Goal: Check status: Check status

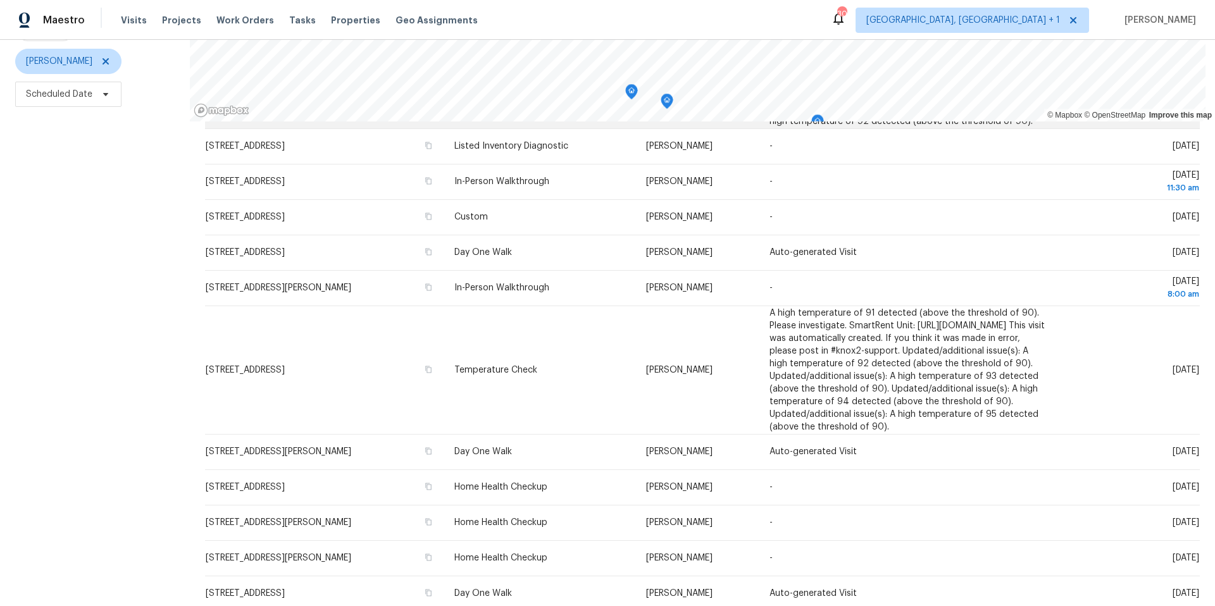
scroll to position [434, 0]
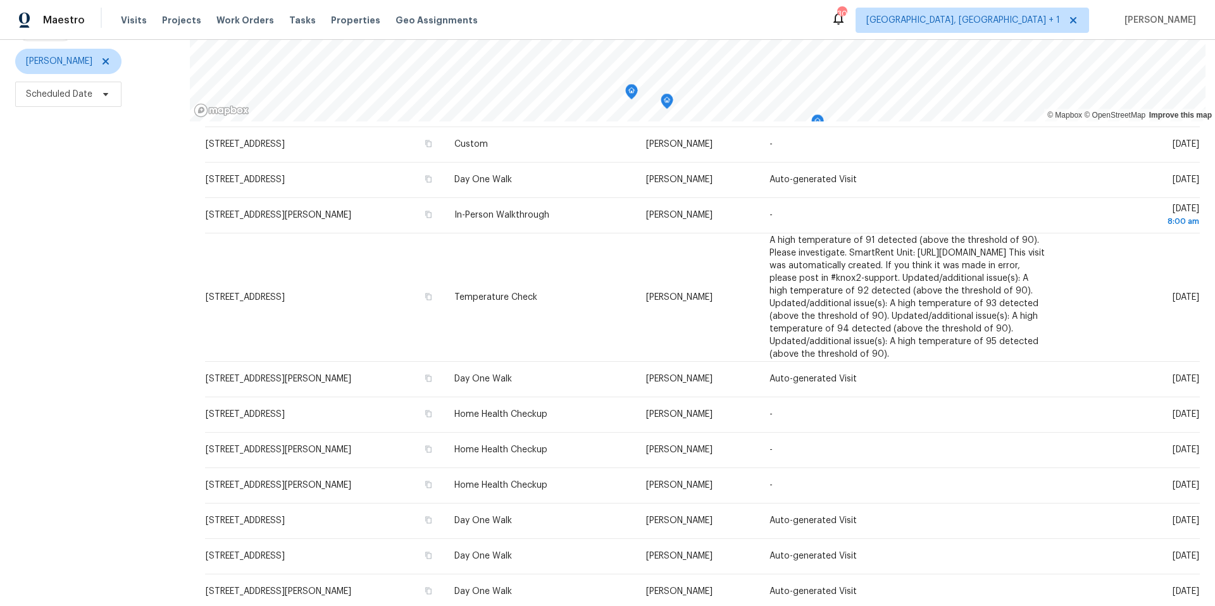
click at [74, 365] on div "Filters Reset ​ Type [PERSON_NAME] Scheduled Date" at bounding box center [95, 269] width 190 height 675
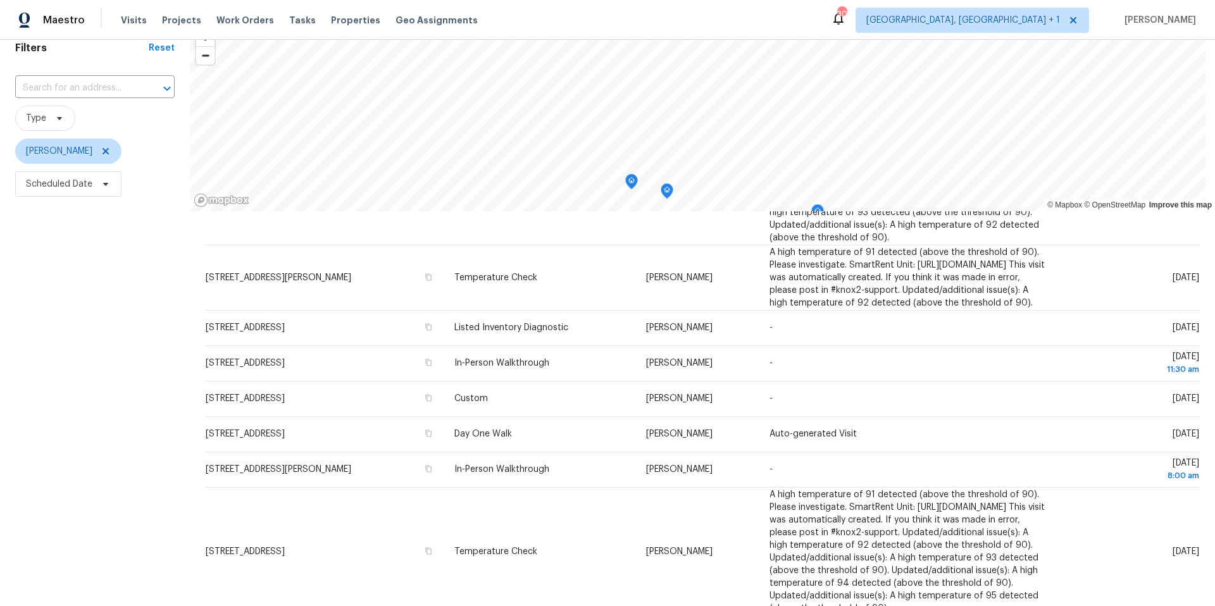
scroll to position [0, 0]
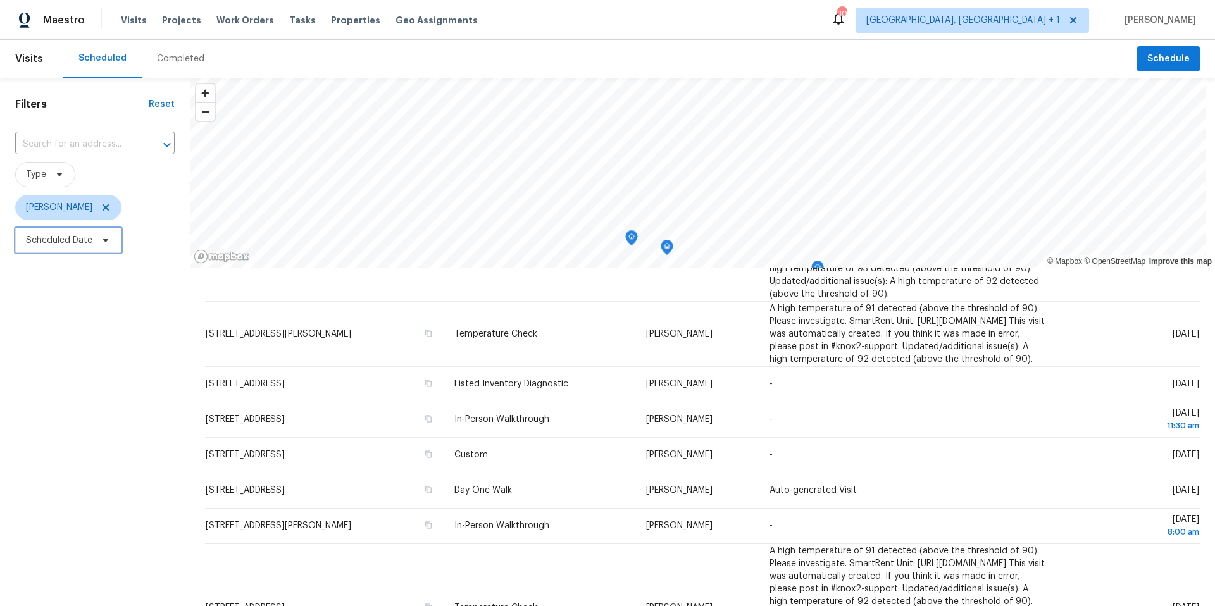
click at [95, 249] on span "Scheduled Date" at bounding box center [68, 240] width 106 height 25
click at [77, 275] on input "text" at bounding box center [85, 282] width 125 height 25
select select "8"
select select "2025"
select select "9"
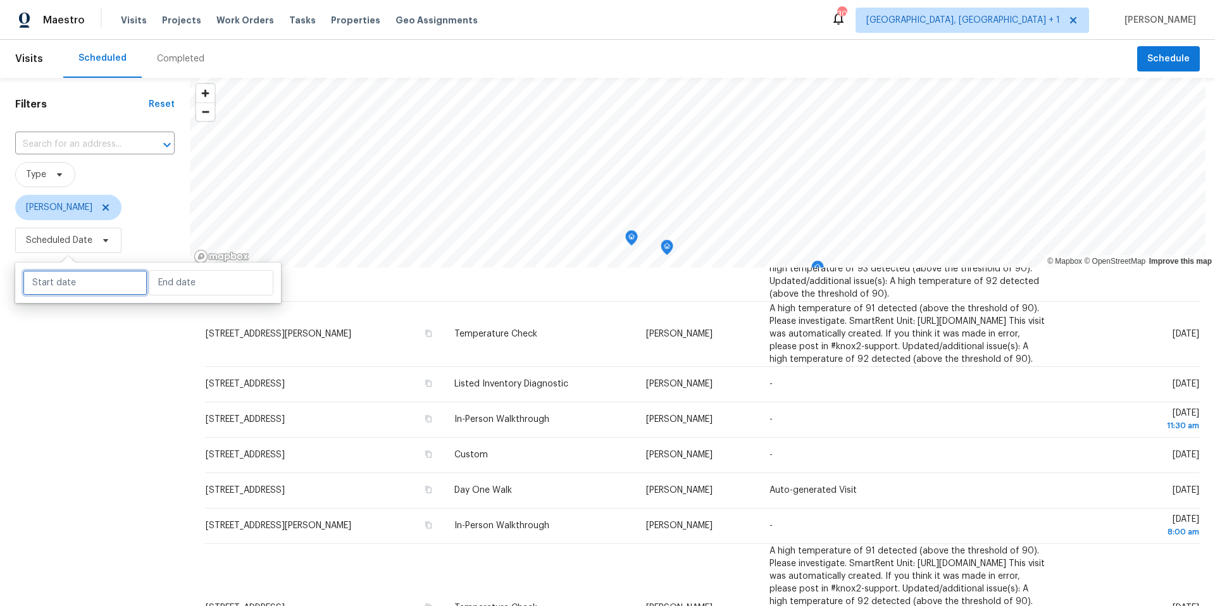
select select "2025"
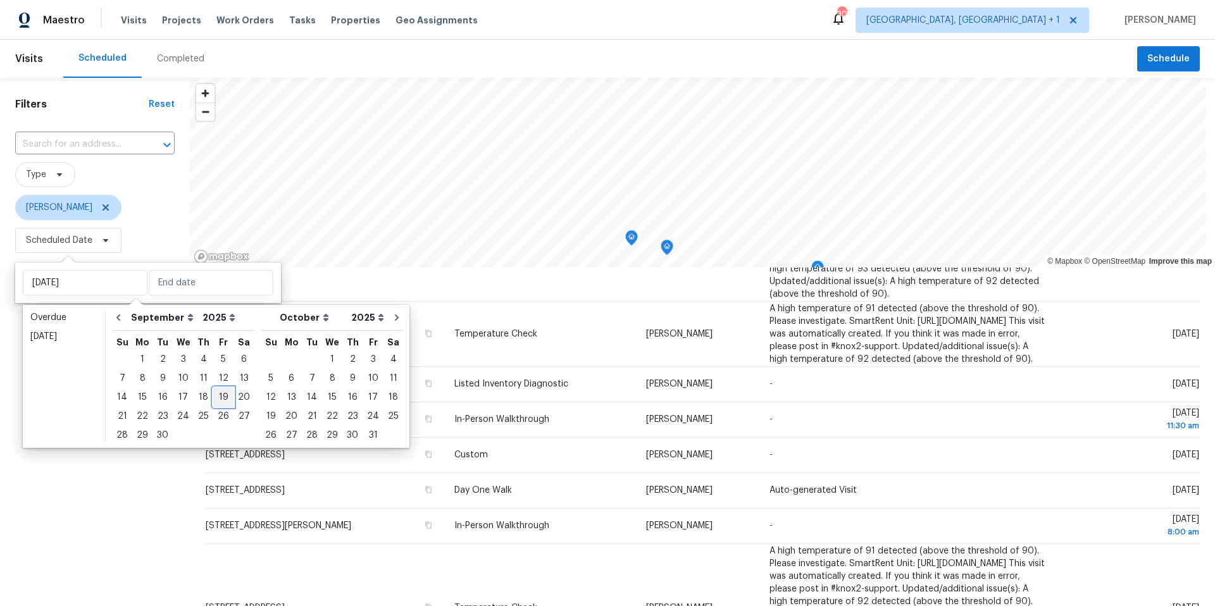
click at [213, 382] on div "19" at bounding box center [223, 398] width 20 height 18
type input "[DATE]"
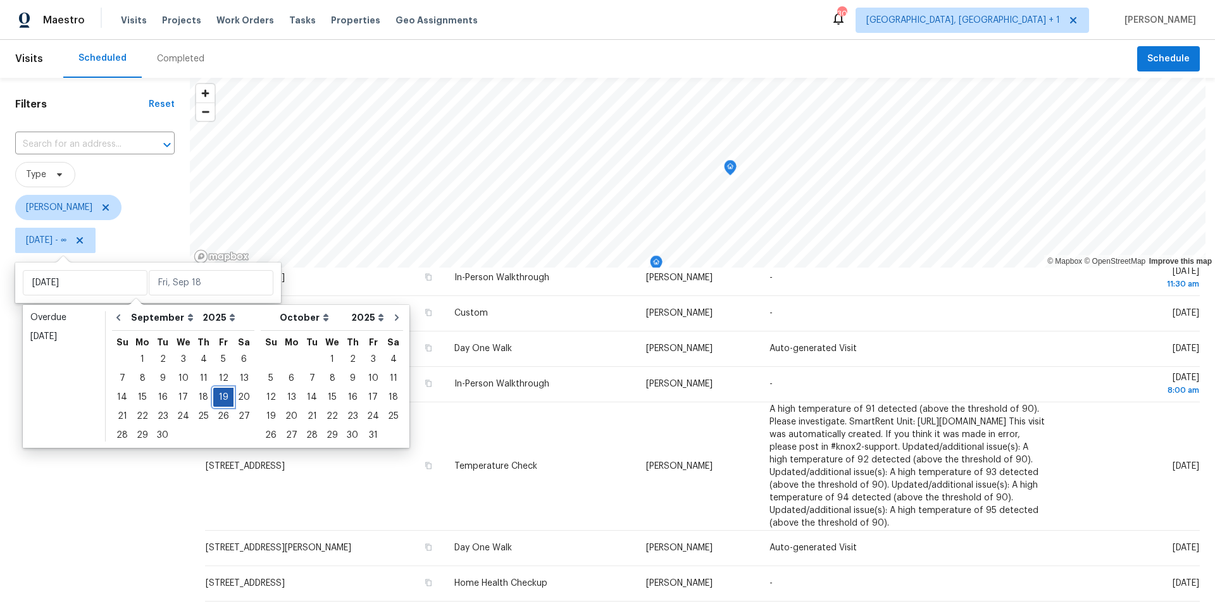
click at [213, 382] on div "19" at bounding box center [223, 398] width 20 height 18
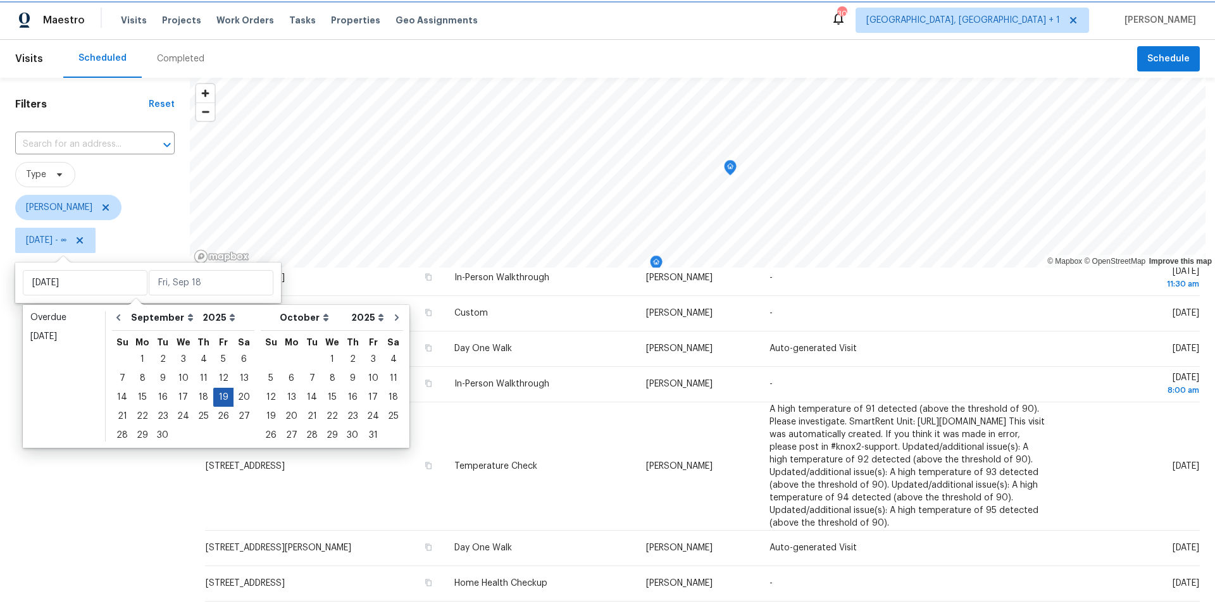
type input "[DATE]"
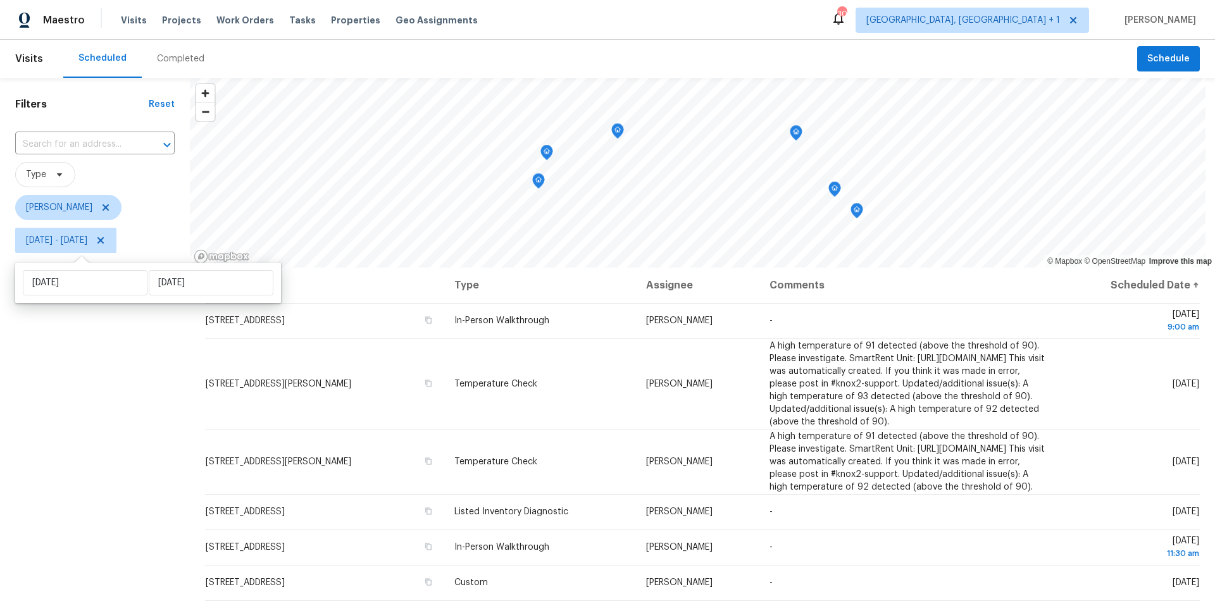
click at [94, 379] on div "Filters Reset ​ Type [PERSON_NAME][DATE] - [DATE]" at bounding box center [95, 415] width 190 height 675
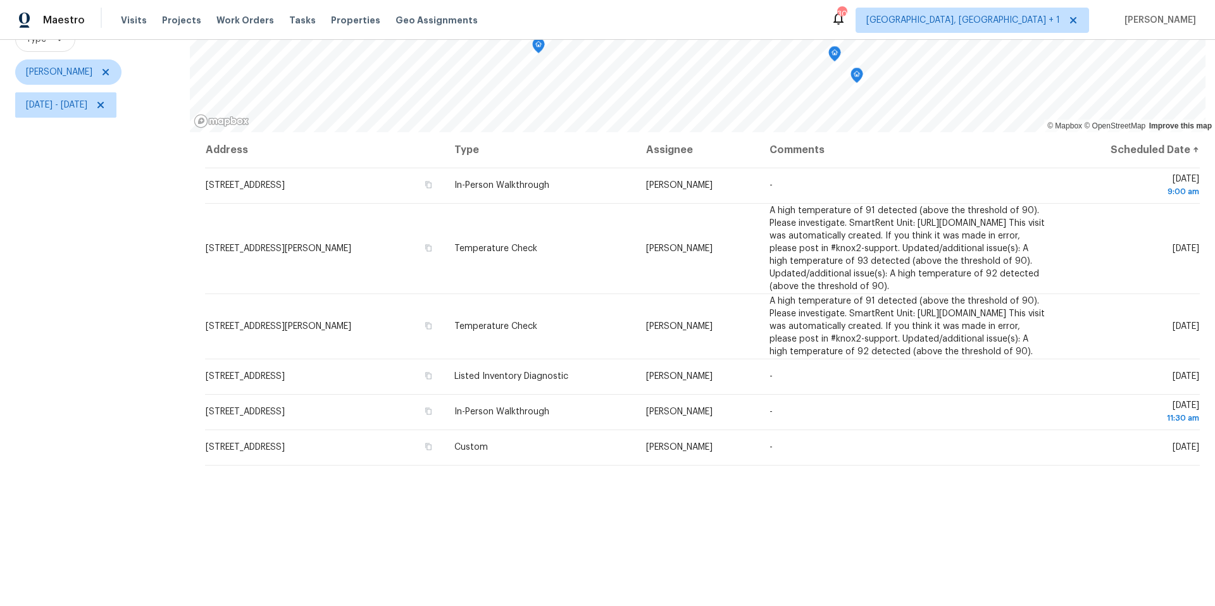
scroll to position [137, 0]
click at [550, 60] on icon "Map marker" at bounding box center [552, 60] width 4 height 3
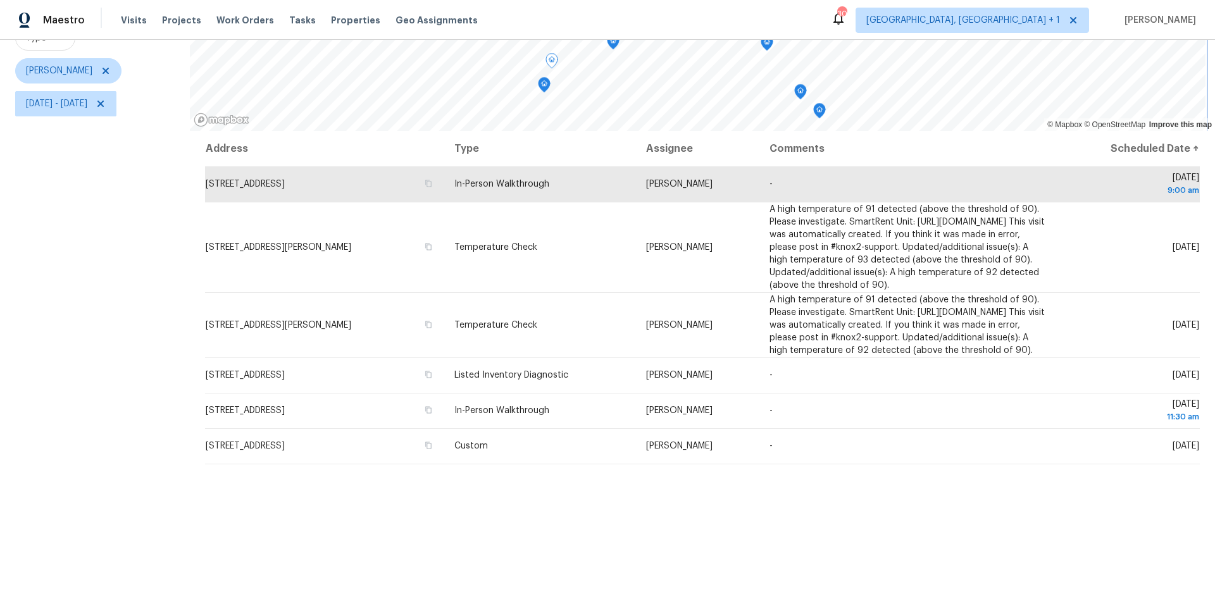
click at [547, 84] on icon "Map marker" at bounding box center [544, 85] width 11 height 15
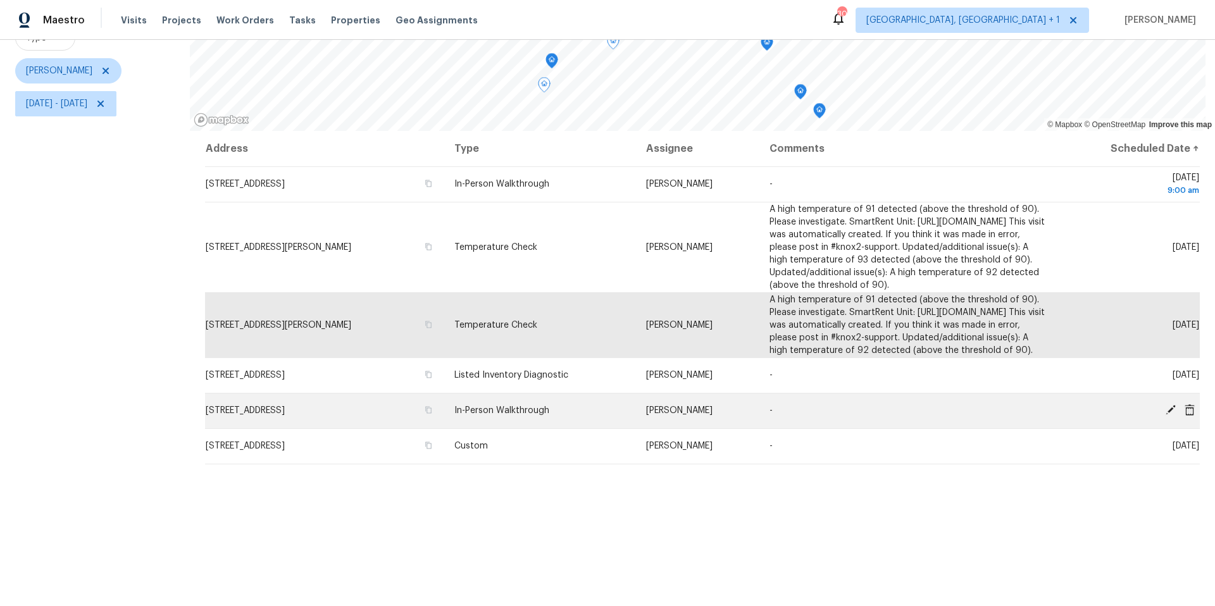
click at [407, 382] on td "[STREET_ADDRESS]" at bounding box center [324, 410] width 239 height 35
